Goal: Check status

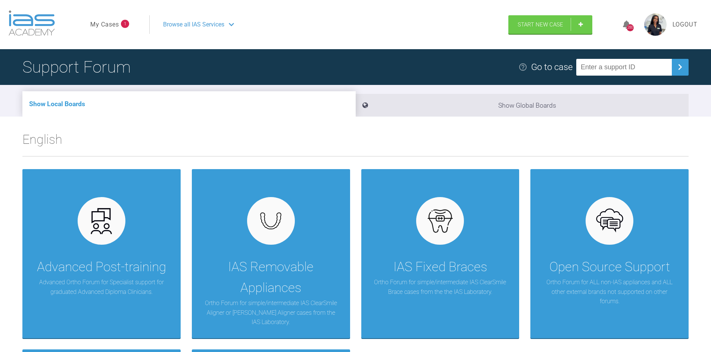
click at [102, 25] on link "My Cases" at bounding box center [104, 25] width 29 height 10
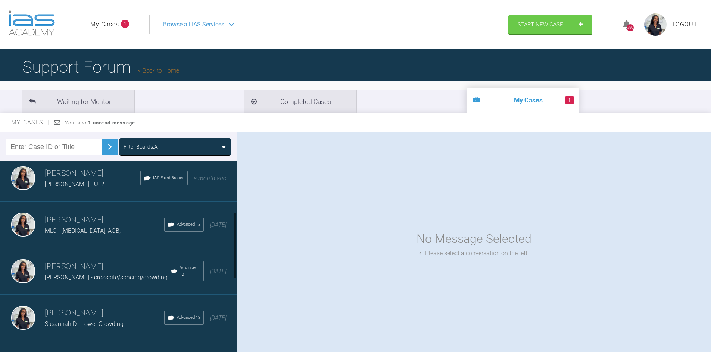
scroll to position [149, 0]
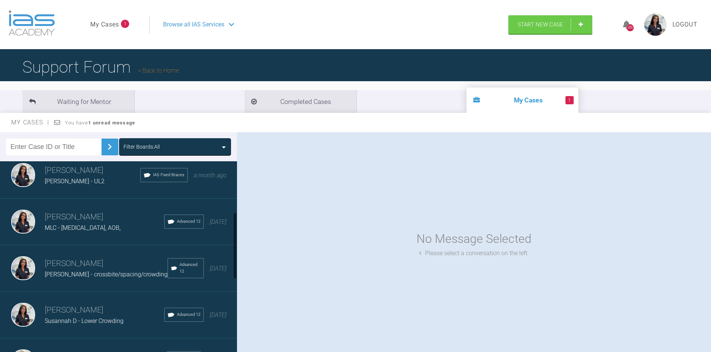
click at [66, 320] on span "Susannah D - Lower Crowding" at bounding box center [84, 321] width 79 height 7
